Goal: Information Seeking & Learning: Learn about a topic

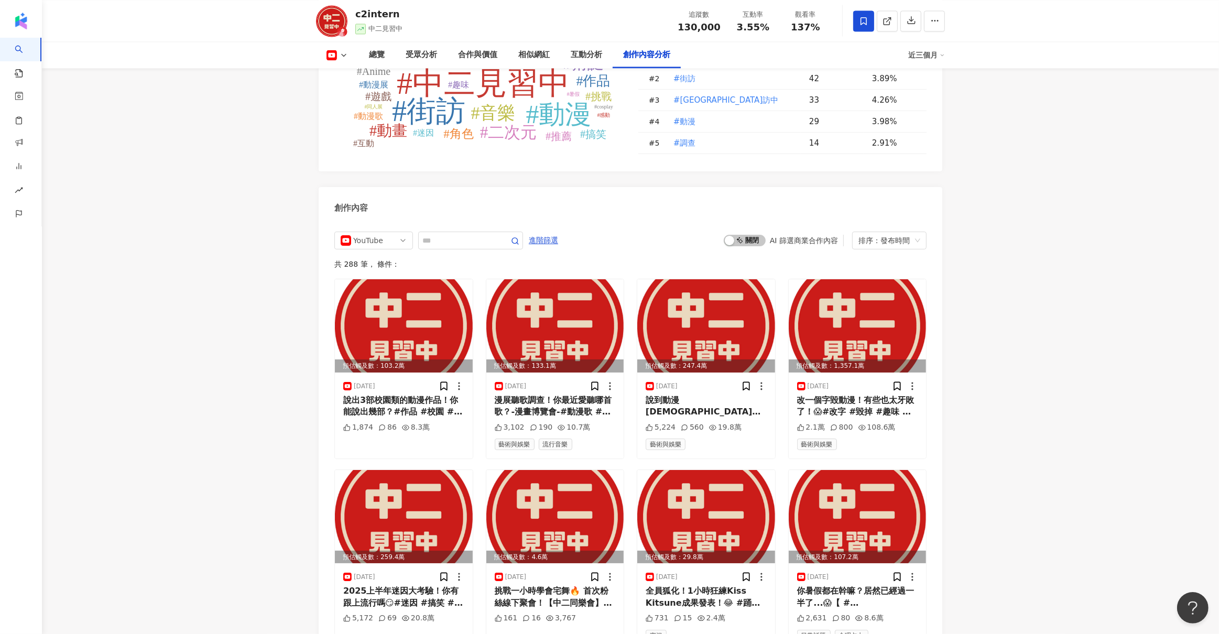
scroll to position [2476, 0]
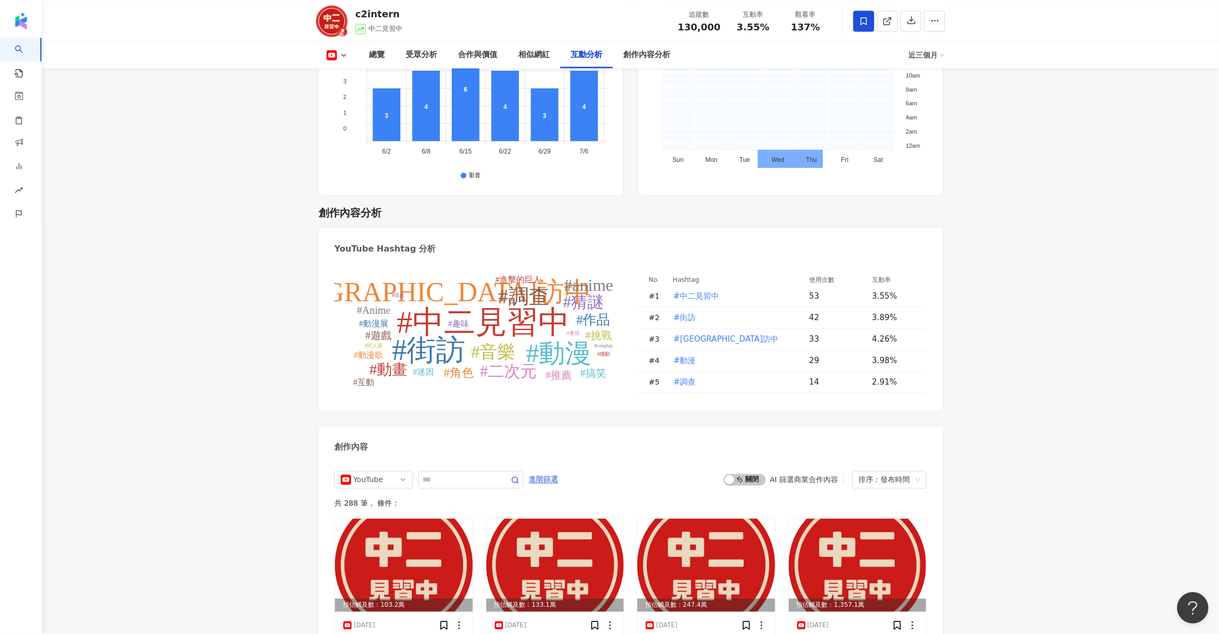
click at [925, 350] on td "3.98%" at bounding box center [895, 360] width 63 height 21
click at [859, 286] on td "53" at bounding box center [832, 296] width 63 height 21
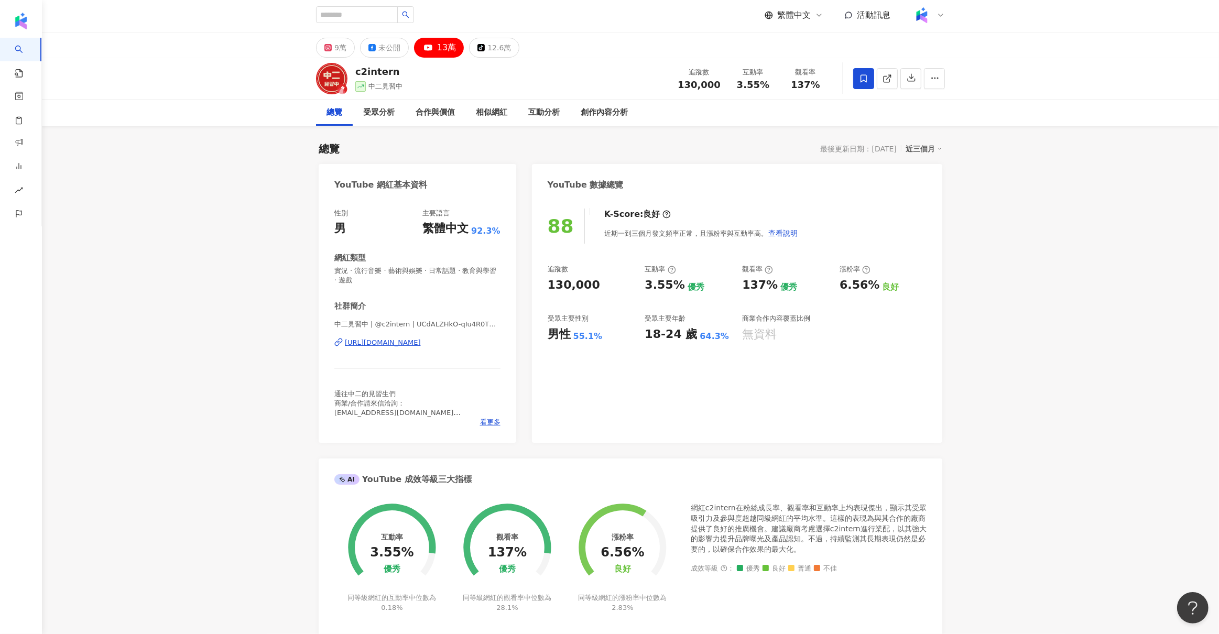
scroll to position [0, 0]
click at [878, 151] on div "最後更新日期：[DATE]" at bounding box center [859, 150] width 76 height 8
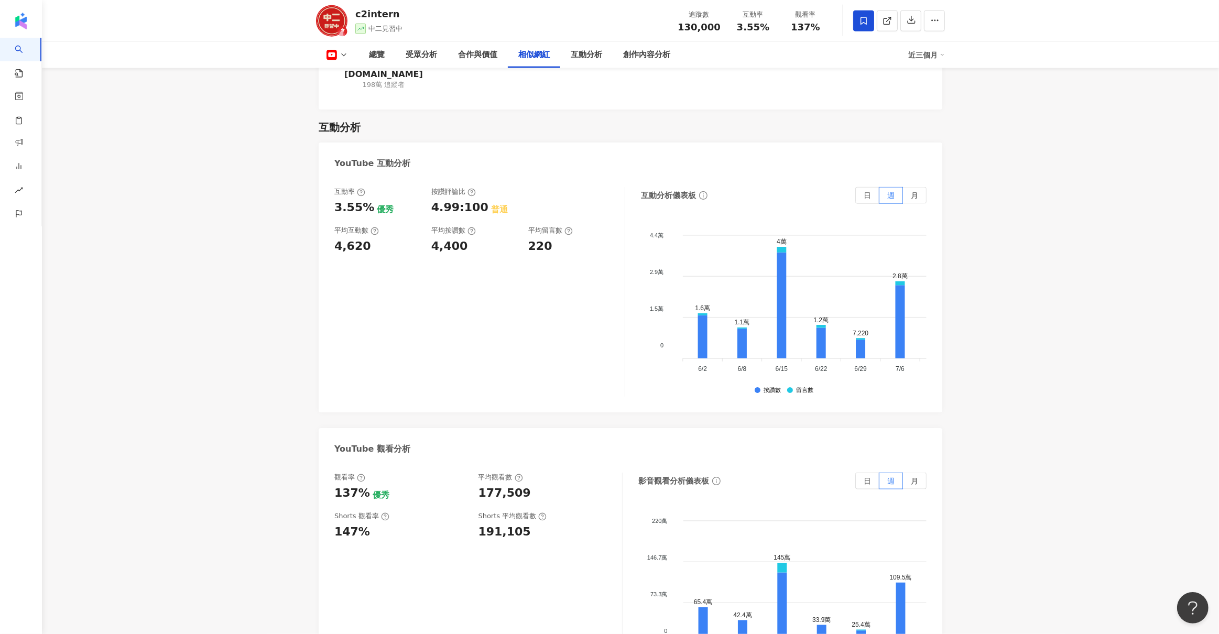
scroll to position [1647, 0]
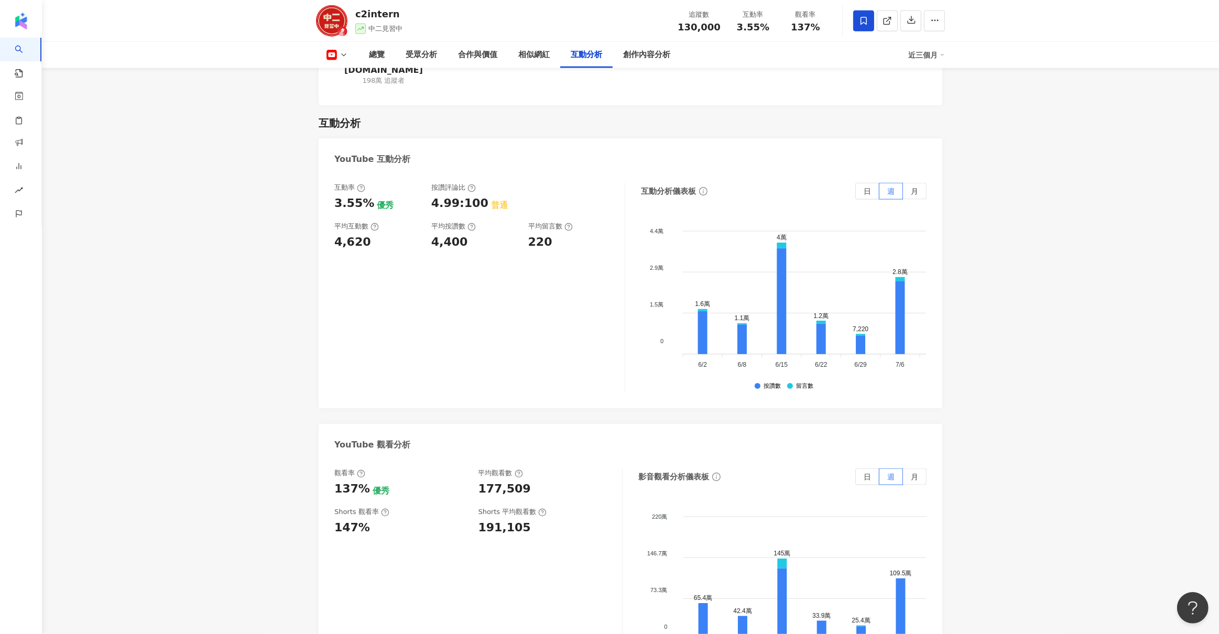
click at [991, 225] on main "9萬 未公開 13萬 tiktok-icon 12.6萬 c2intern 中二見習中 追蹤數 130,000 互動率 3.55% 觀看率 137% 總覽 受…" at bounding box center [630, 173] width 1177 height 3572
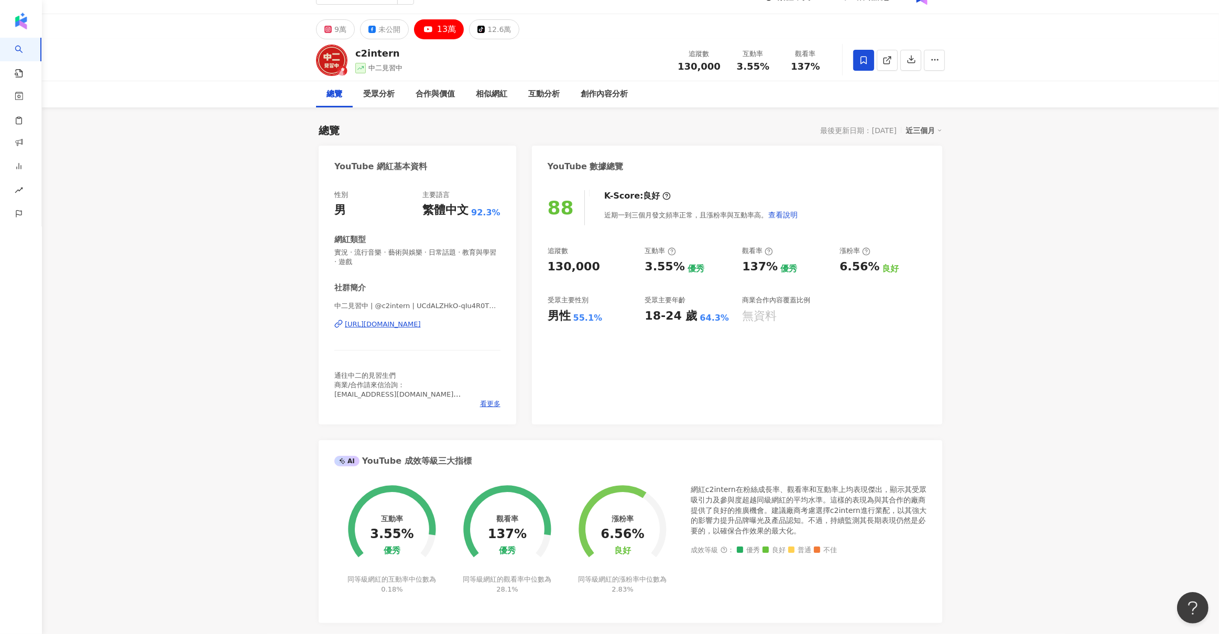
scroll to position [0, 0]
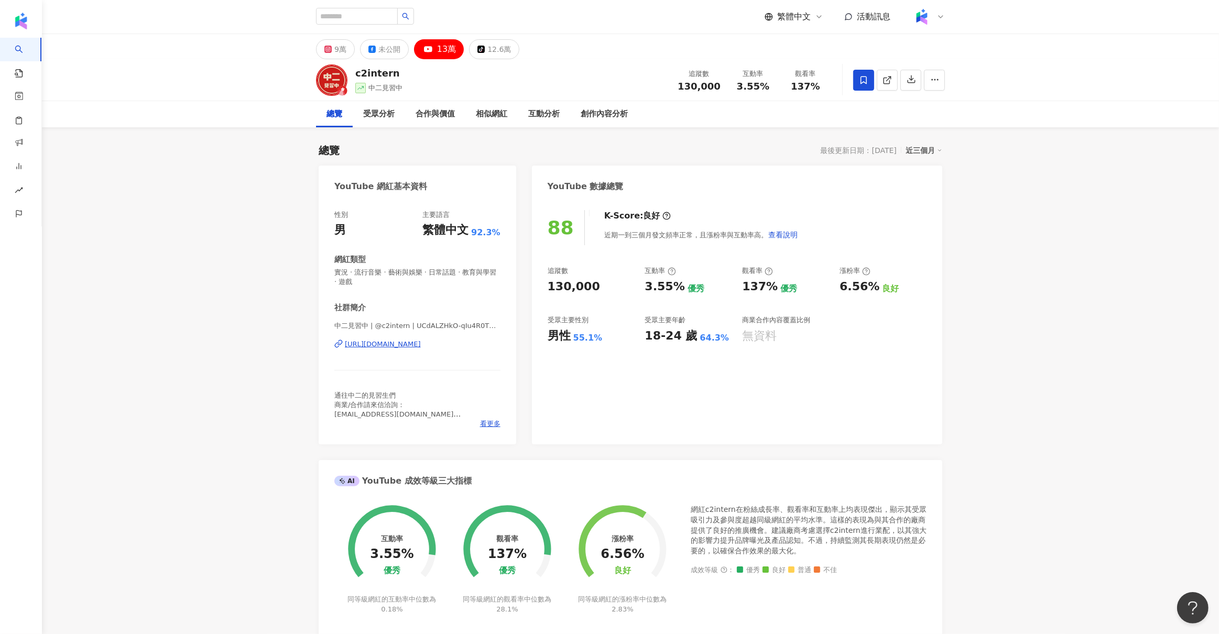
click at [588, 266] on div "88 K-Score : 良好 近期一到三個月發文頻率正常，且漲粉率與互動率高。 查看說明 追蹤數 130,000 互動率 3.55% 優秀 觀看率 137%…" at bounding box center [737, 322] width 410 height 245
click at [904, 119] on div "總覽 受眾分析 合作與價值 相似網紅 互動分析 創作內容分析" at bounding box center [630, 114] width 629 height 26
click at [929, 81] on button "button" at bounding box center [934, 80] width 21 height 21
click at [810, 122] on div "總覽 受眾分析 合作與價值 相似網紅 互動分析 創作內容分析" at bounding box center [630, 114] width 629 height 26
click at [904, 192] on div "YouTube 數據總覽" at bounding box center [737, 183] width 410 height 34
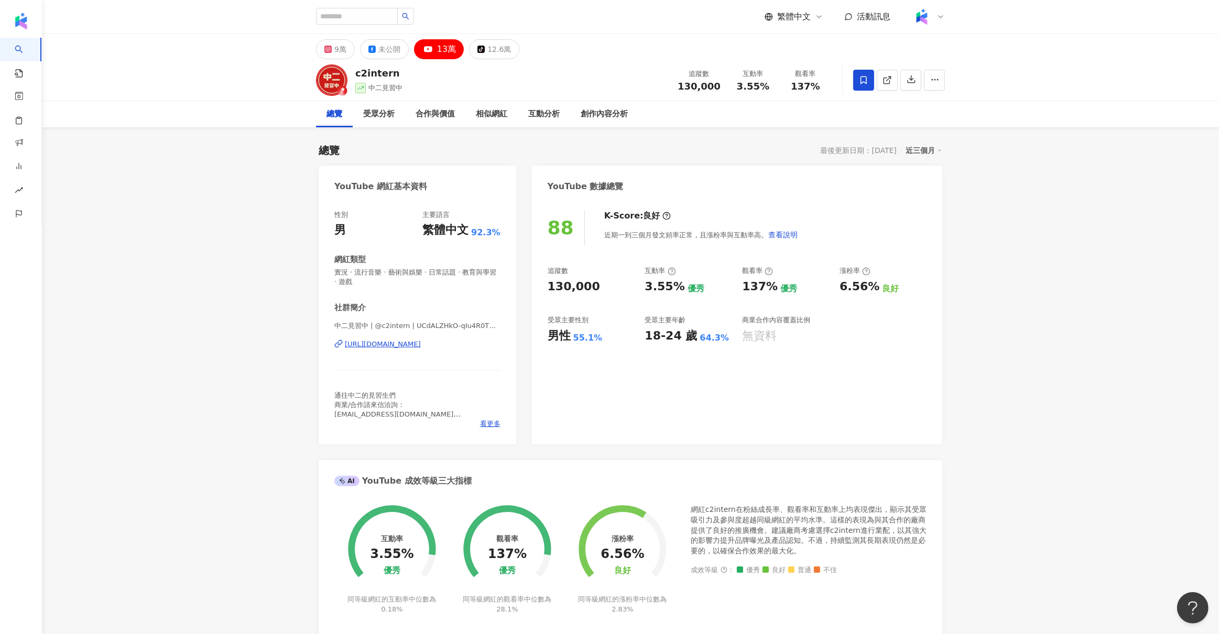
click at [838, 312] on div "追蹤數 130,000 互動率 3.55% 優秀 觀看率 137% 優秀 漲粉率 6.56% 良好 受眾主要性別 男性 55.1% 受眾主要年齡 18-24 …" at bounding box center [737, 305] width 379 height 78
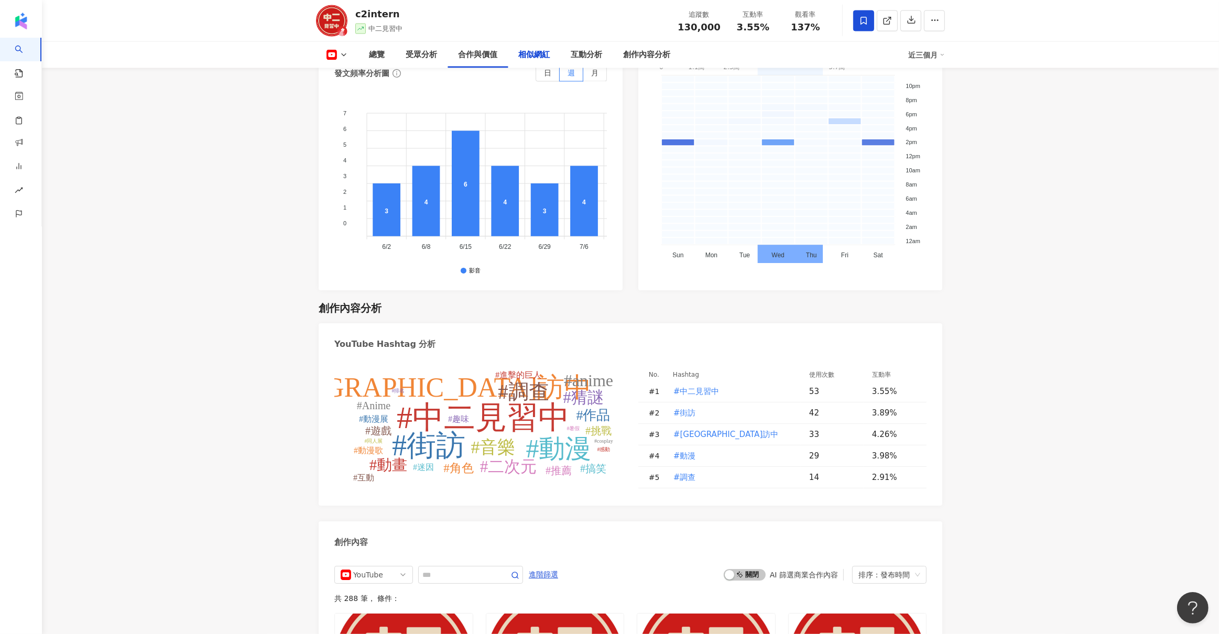
scroll to position [2661, 0]
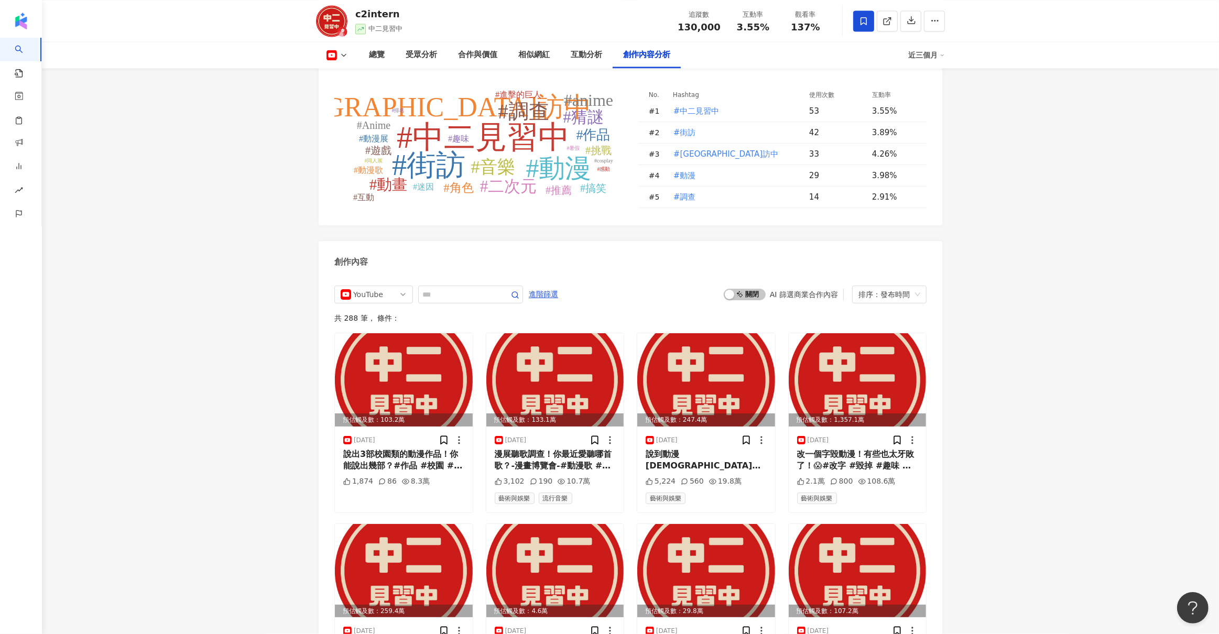
click at [714, 286] on div "YouTube 進階篩選 啟動 關閉 AI 篩選商業合作內容 排序：發布時間" at bounding box center [630, 295] width 592 height 18
click at [881, 286] on div "YouTube 進階篩選 啟動 關閉 AI 篩選商業合作內容 排序：發布時間 共 288 筆 ， 條件： 預估觸及數：103.2萬 [DATE] 說出3部校園…" at bounding box center [630, 608] width 592 height 644
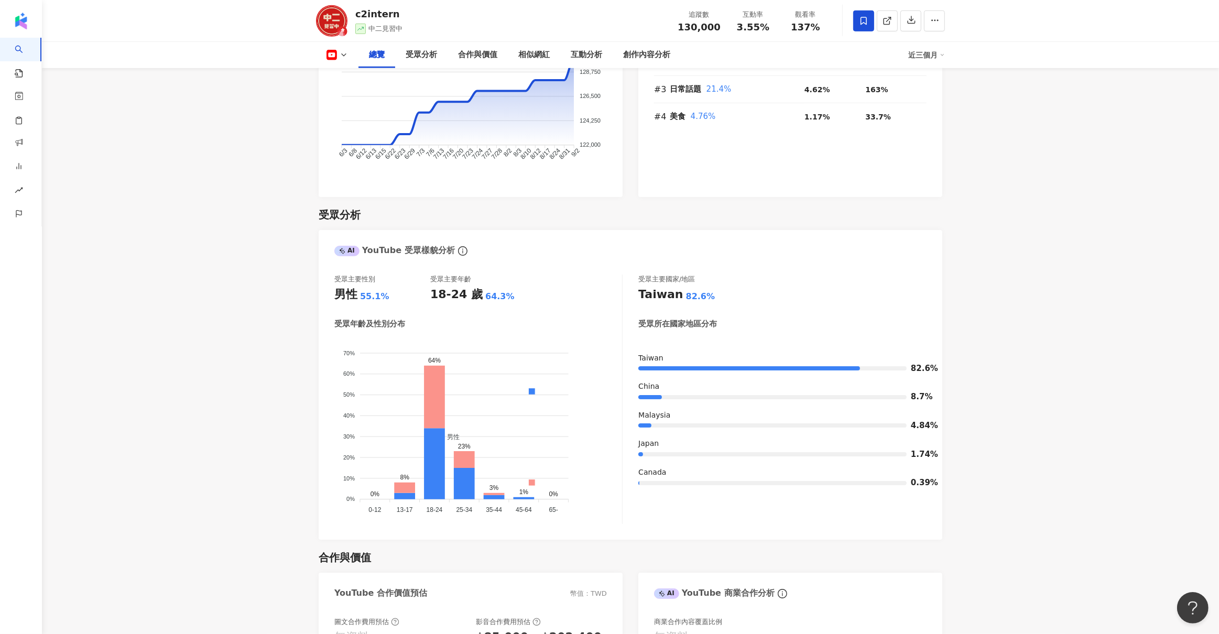
scroll to position [0, 0]
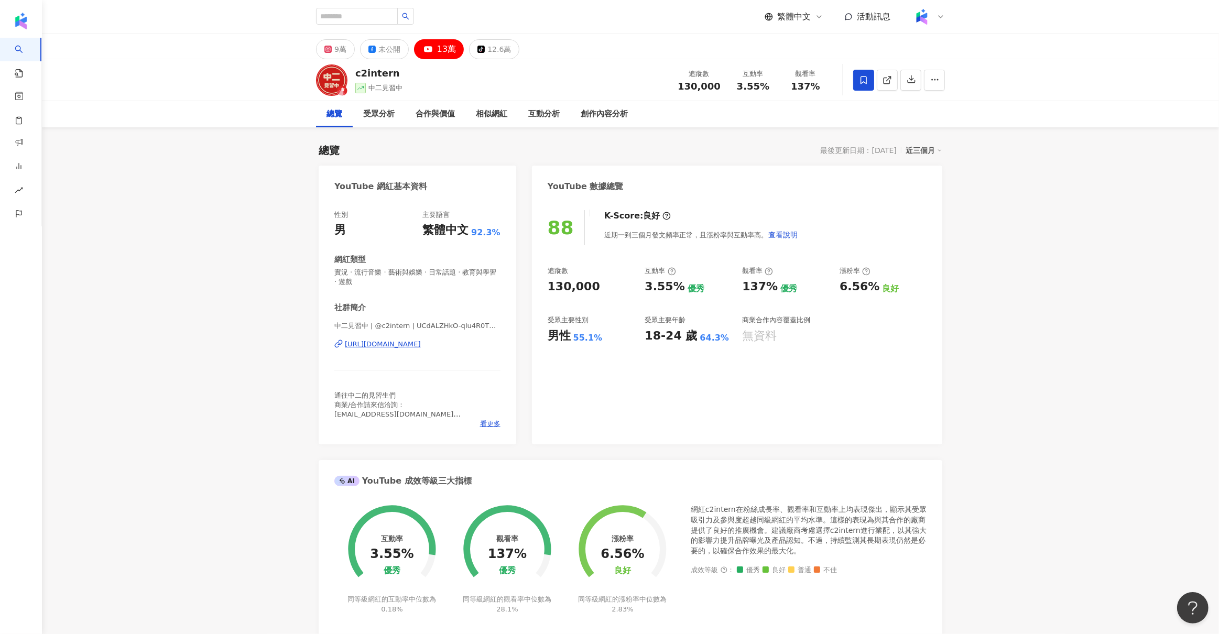
click at [335, 116] on div "總覽" at bounding box center [335, 114] width 16 height 13
click at [898, 89] on link at bounding box center [887, 80] width 21 height 21
